Goal: Task Accomplishment & Management: Use online tool/utility

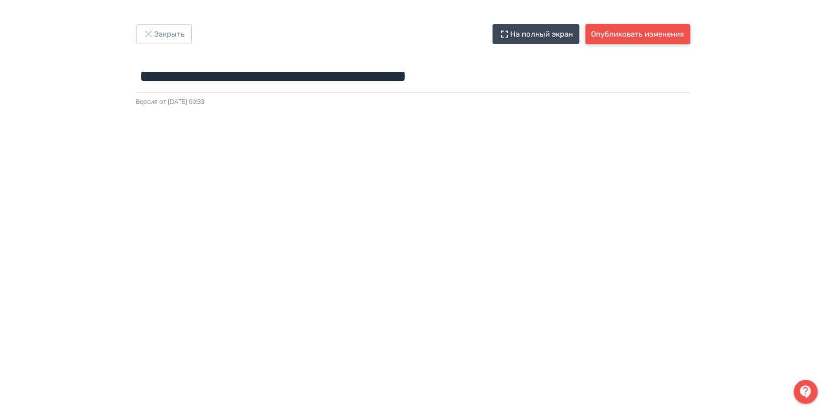
click at [616, 26] on button "Опубликовать изменения" at bounding box center [638, 34] width 105 height 20
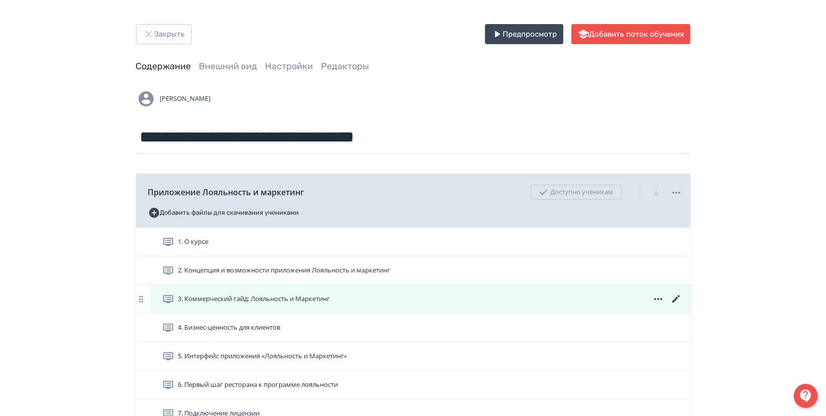
click at [291, 297] on span "3. Коммерческий гайд: Лояльность и Маркетинг" at bounding box center [254, 299] width 152 height 10
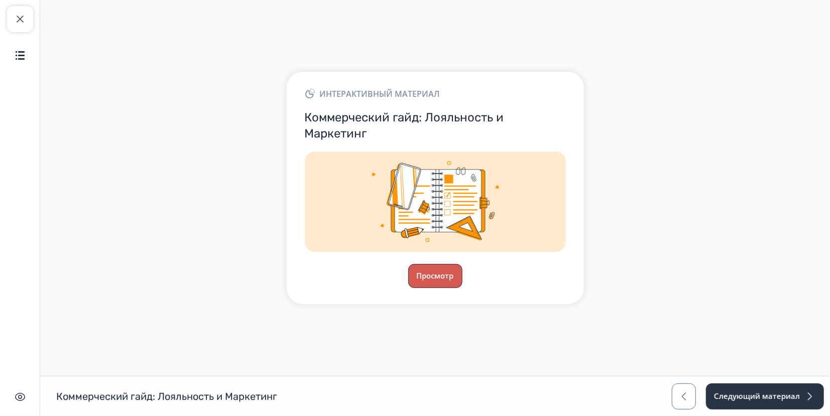
click at [410, 280] on button "Просмотр" at bounding box center [435, 276] width 54 height 24
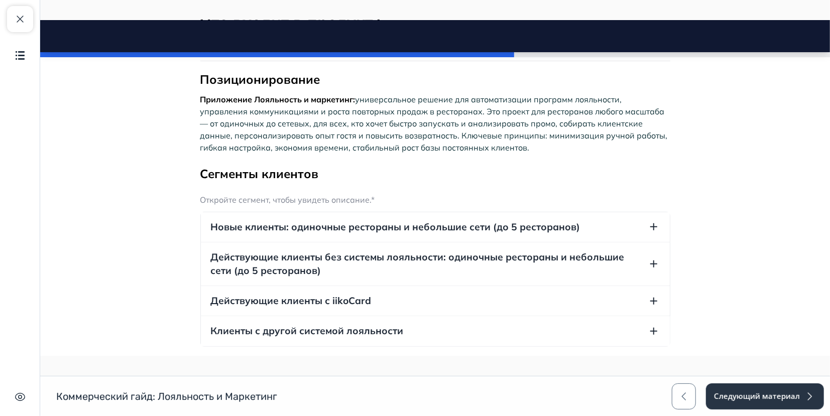
scroll to position [279, 0]
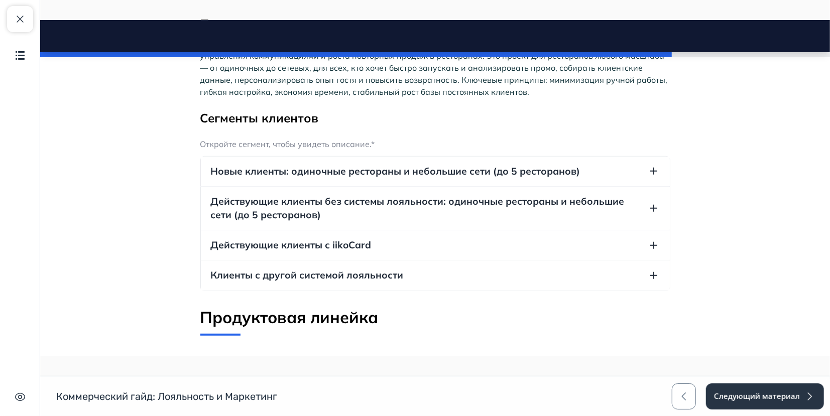
click at [432, 281] on button "Клиенты с другой системой лояльности" at bounding box center [434, 275] width 469 height 30
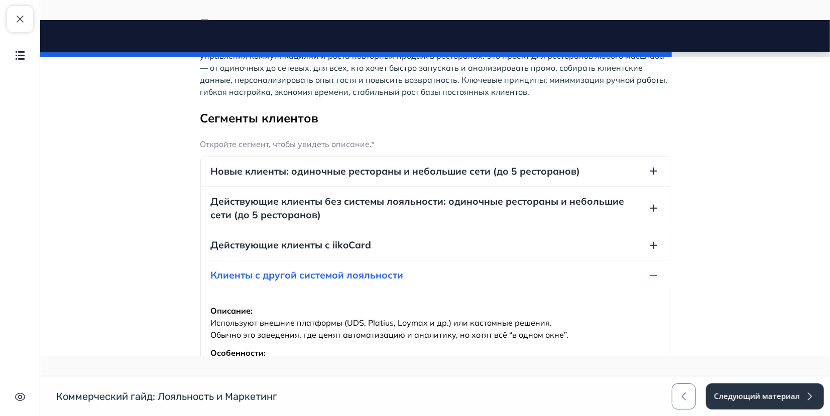
click at [412, 241] on button "Действующие клиенты с iikoCard" at bounding box center [434, 245] width 469 height 30
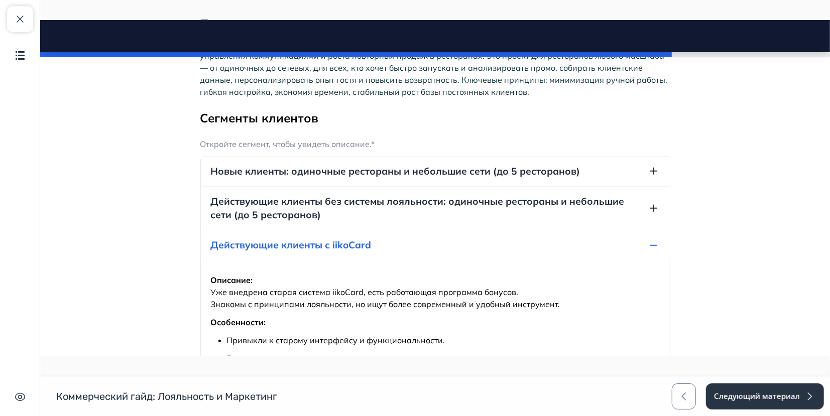
click at [389, 205] on span "Действующие клиенты без системы лояльности: одиночные рестораны и небольшие сет…" at bounding box center [428, 207] width 437 height 27
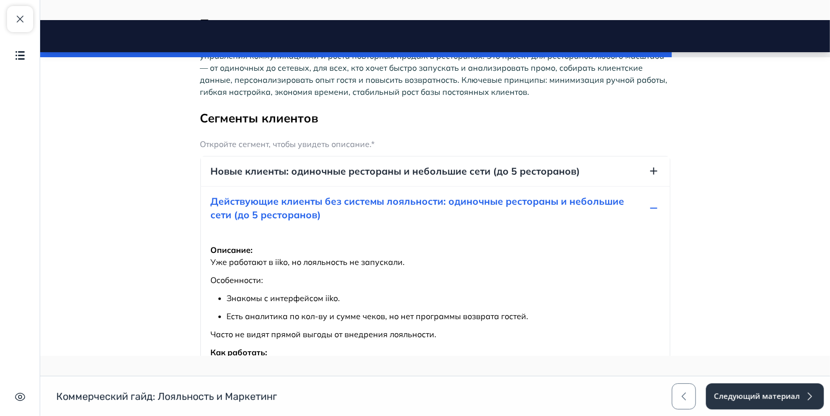
click at [370, 176] on span "Новые клиенты: одиночные рестораны и небольшие сети (до 5 ресторанов)" at bounding box center [395, 171] width 370 height 14
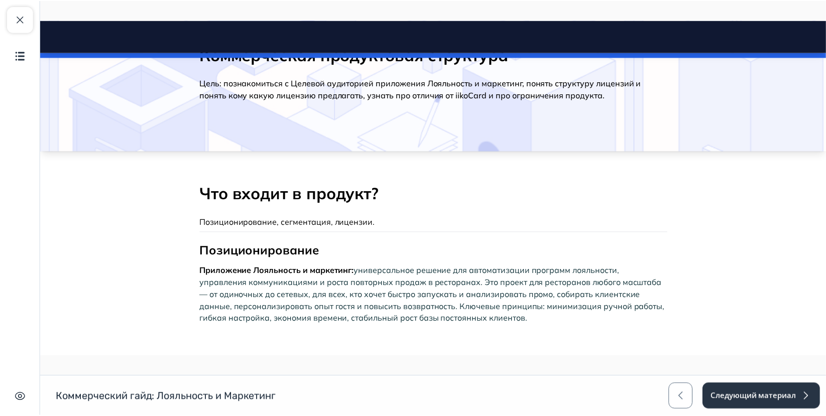
scroll to position [0, 0]
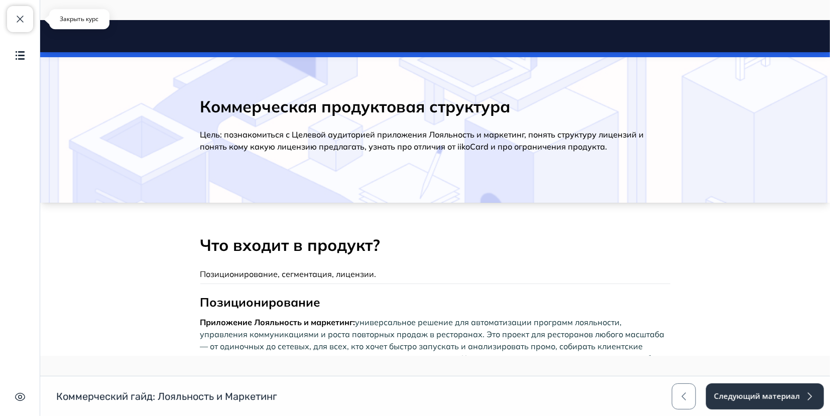
click at [22, 14] on span "button" at bounding box center [20, 19] width 12 height 12
